Goal: Find specific page/section: Find specific page/section

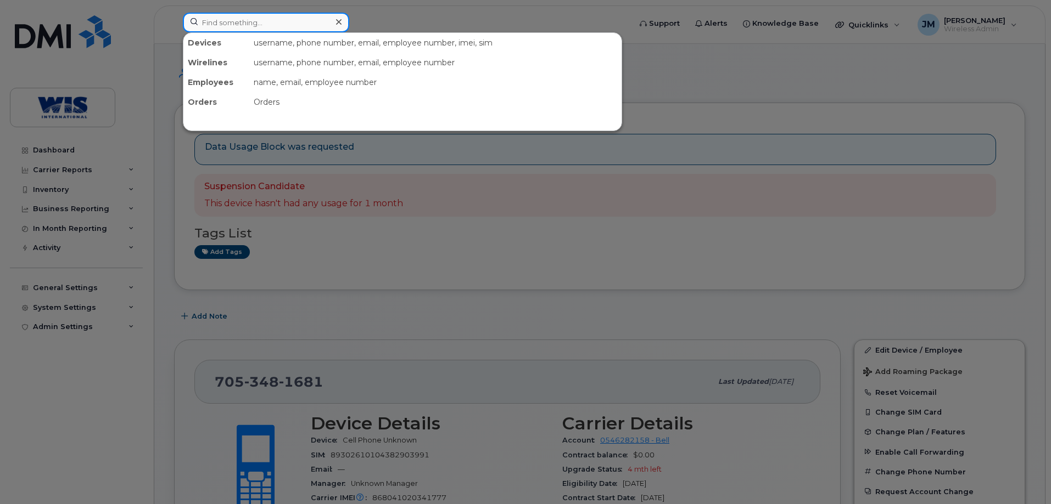
click at [219, 27] on input at bounding box center [266, 23] width 166 height 20
paste input "6472373374"
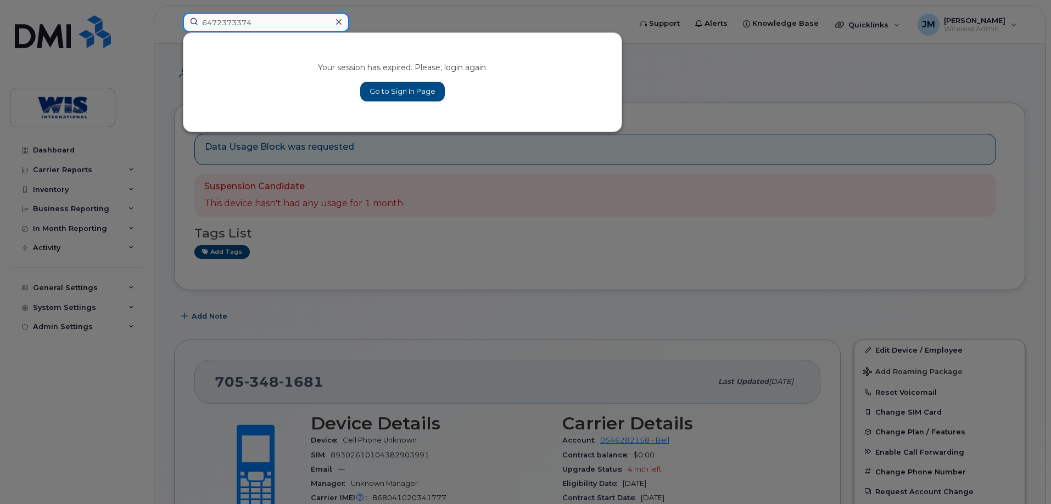
type input "6472373374"
click at [374, 85] on link "Go to Sign In Page" at bounding box center [402, 92] width 85 height 20
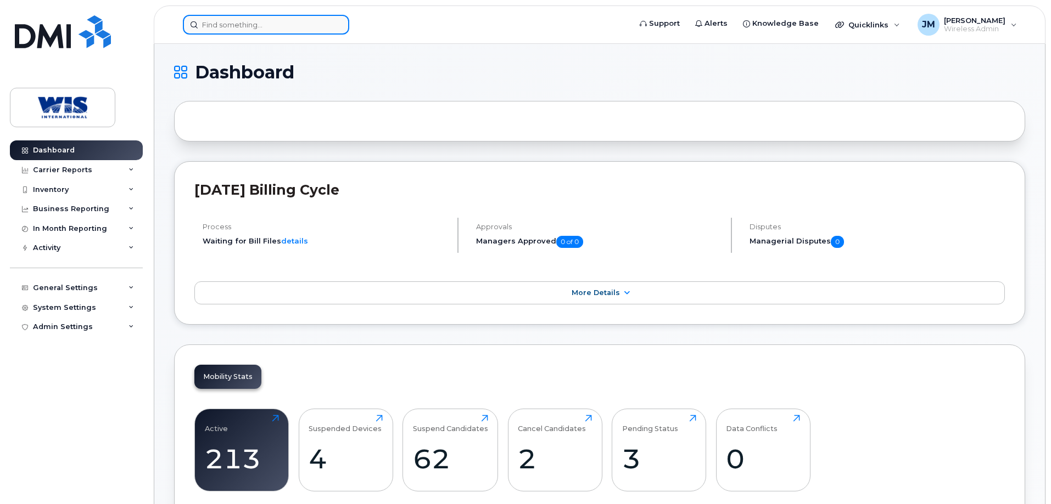
click at [234, 24] on input at bounding box center [266, 25] width 166 height 20
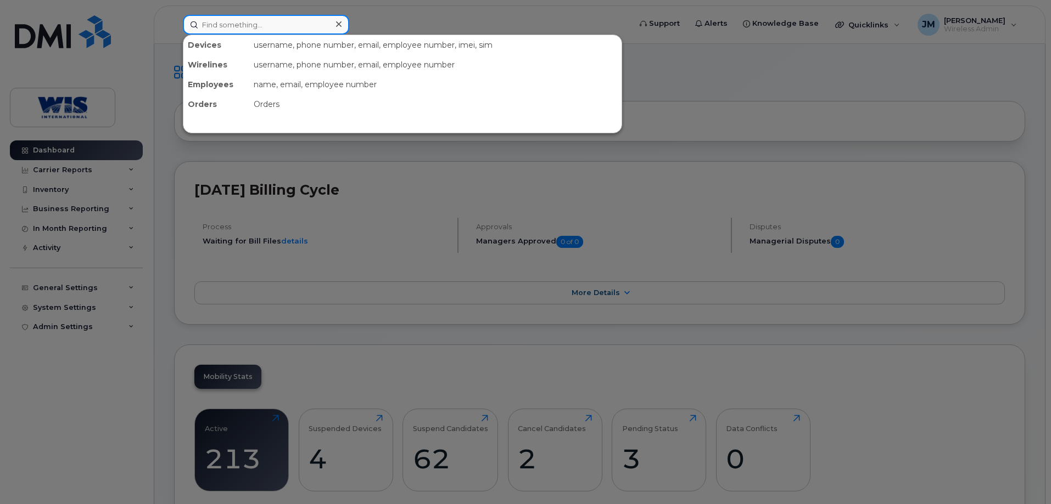
paste input "6472373374"
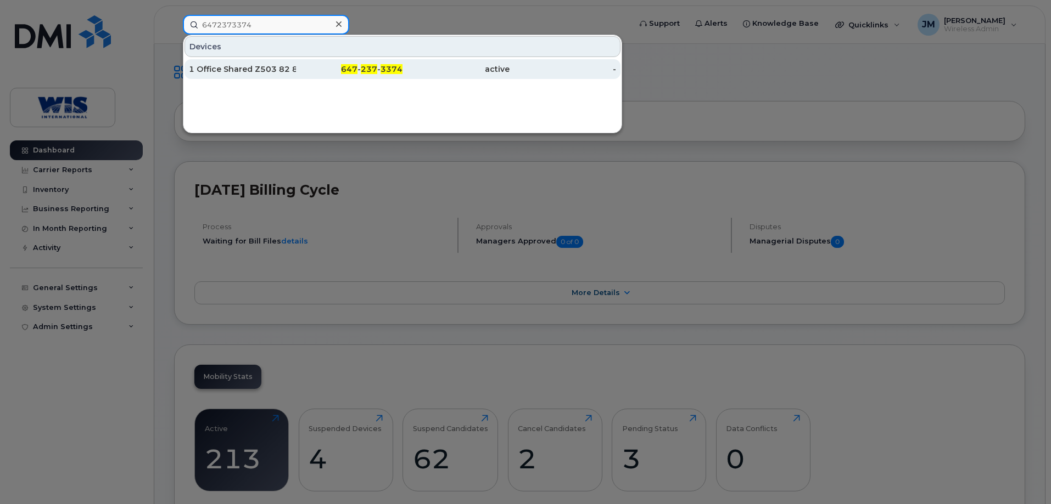
type input "6472373374"
click at [259, 72] on div "1 Office Shared Z503 82 8212" at bounding box center [242, 69] width 107 height 11
